Goal: Communication & Community: Answer question/provide support

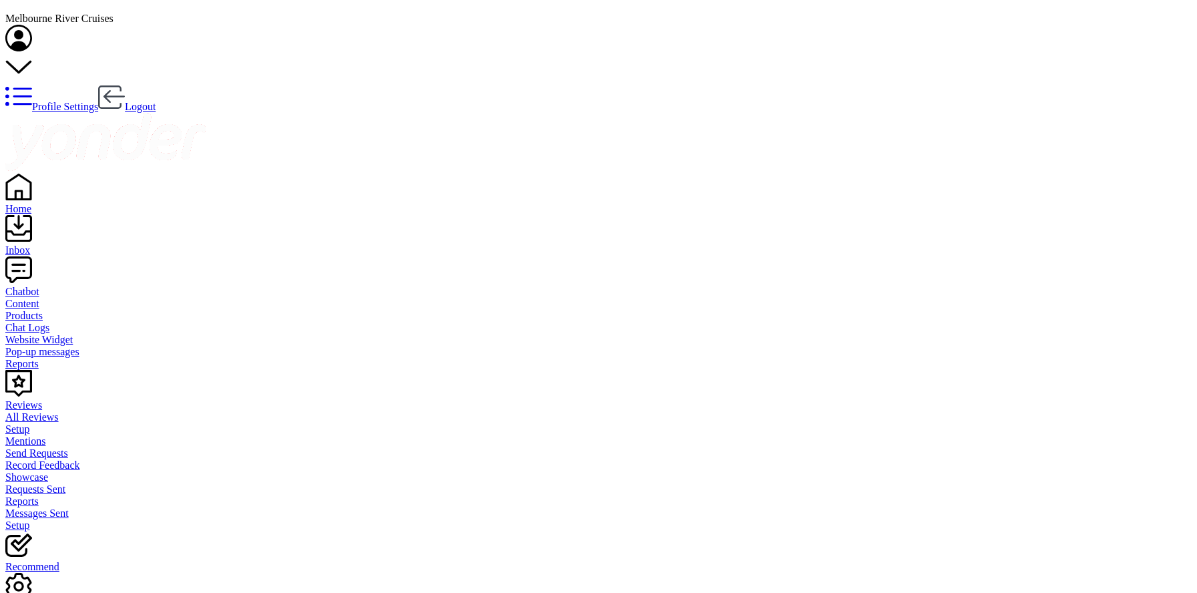
click at [41, 561] on div "Recommend" at bounding box center [598, 567] width 1186 height 12
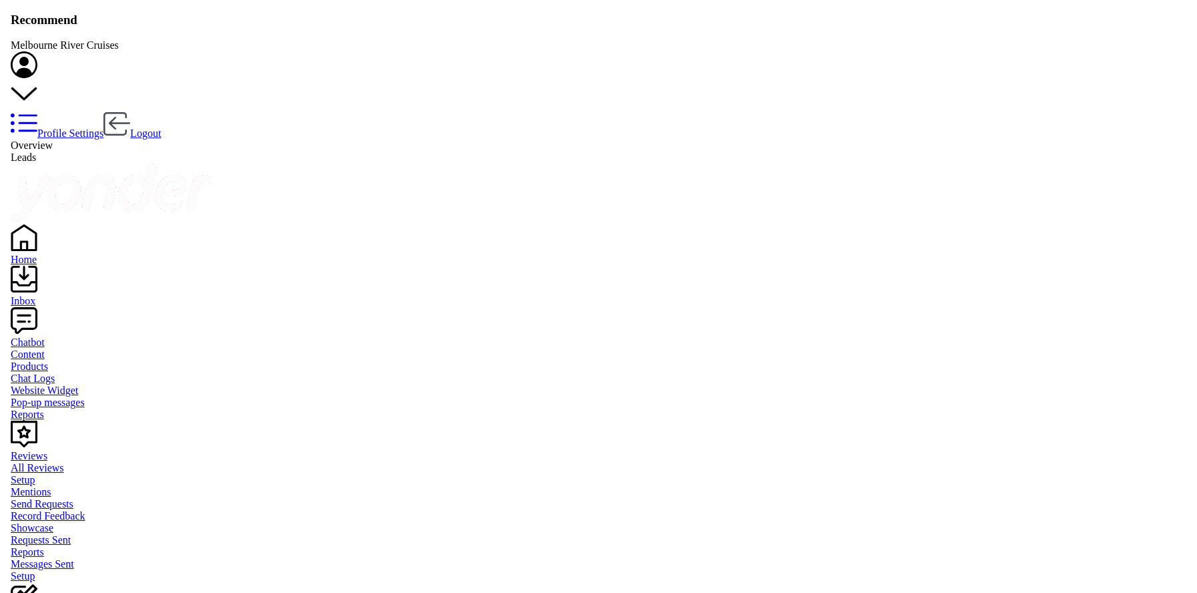
scroll to position [424, 1011]
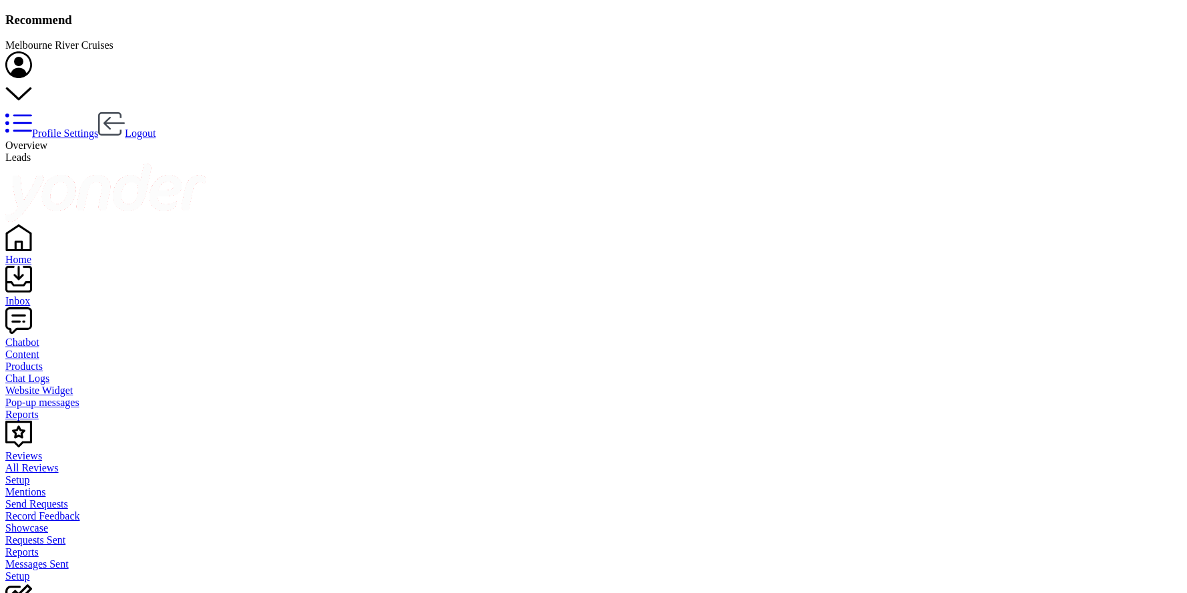
click at [40, 450] on div "Reviews" at bounding box center [593, 456] width 1176 height 12
click at [39, 295] on div "Inbox" at bounding box center [593, 301] width 1176 height 12
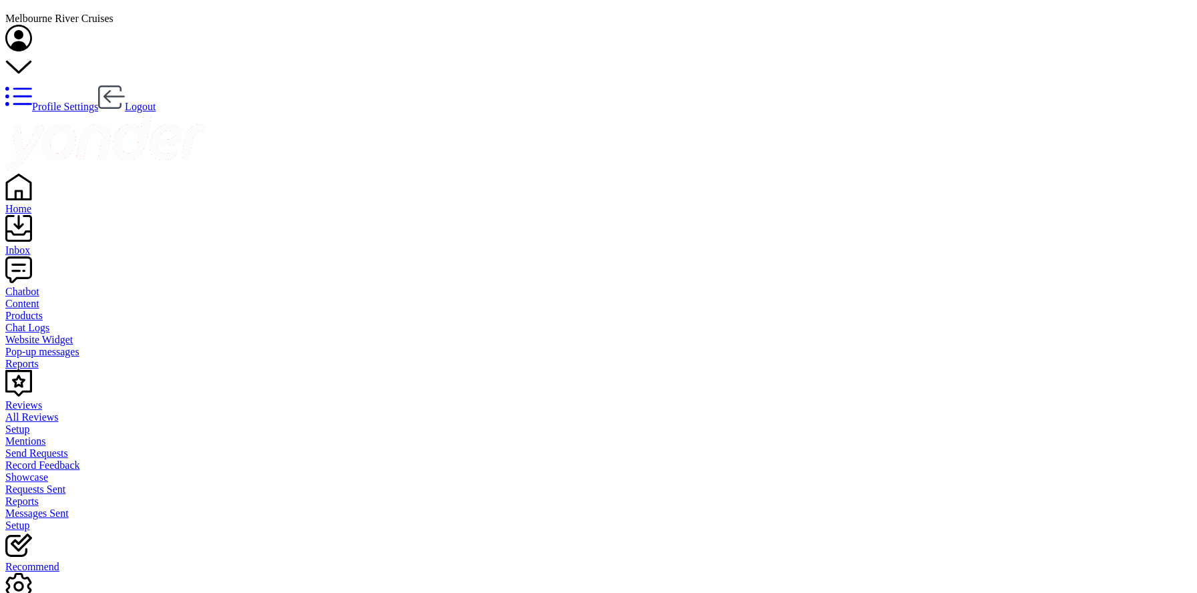
click at [43, 203] on div "Home" at bounding box center [598, 209] width 1186 height 12
click at [51, 244] on div "Inbox" at bounding box center [593, 250] width 1176 height 12
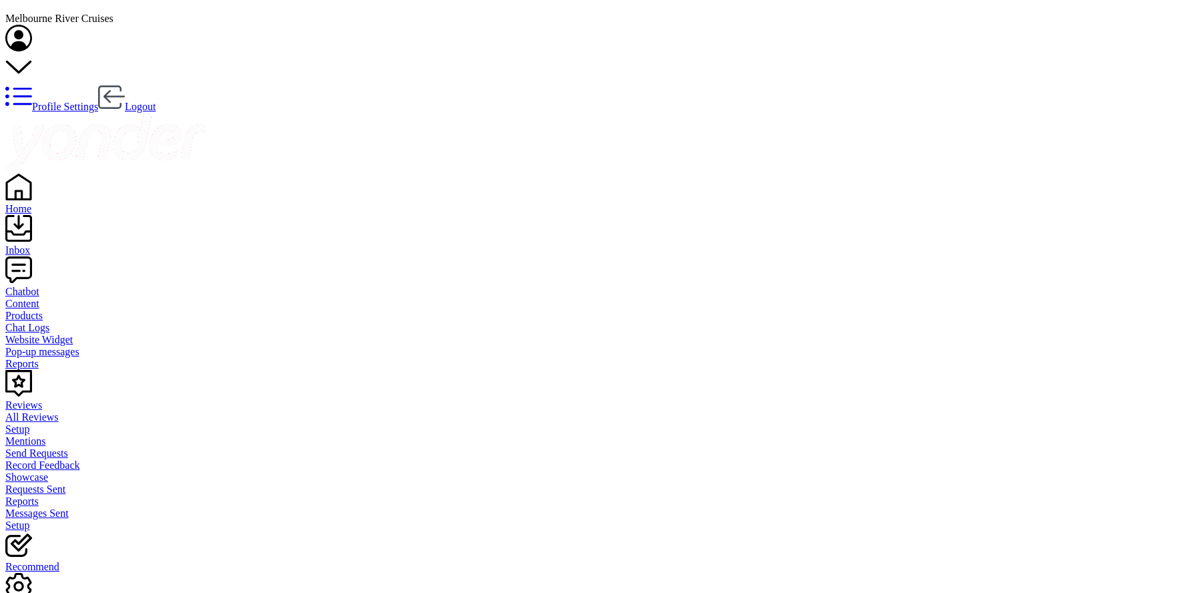
drag, startPoint x: 238, startPoint y: 238, endPoint x: 228, endPoint y: 215, distance: 25.4
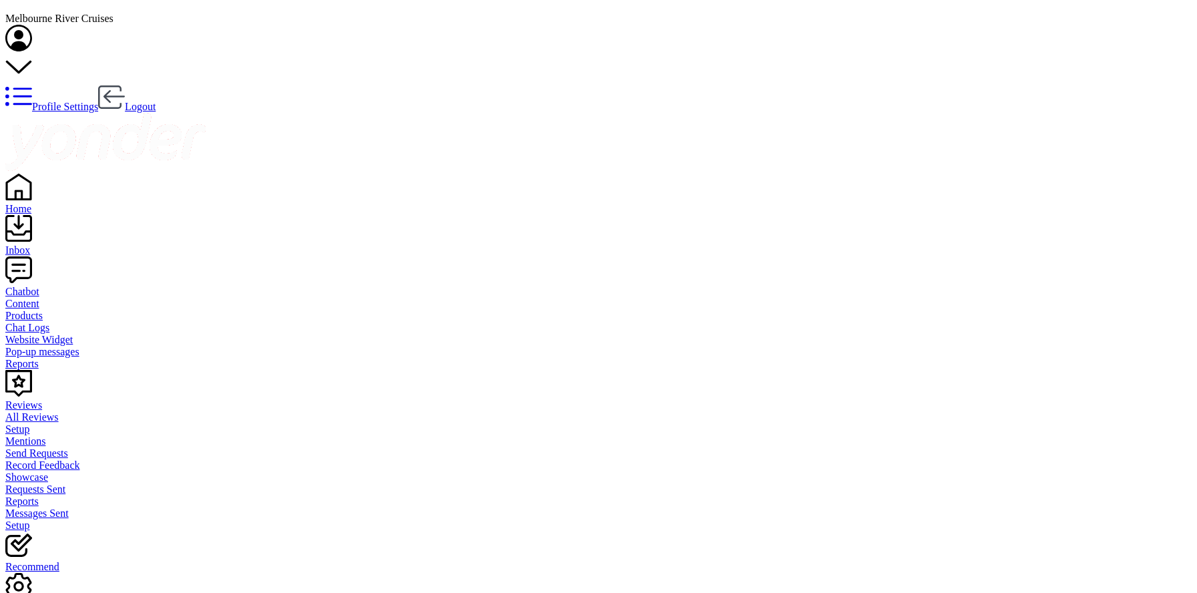
scroll to position [93, 0]
